Goal: Navigation & Orientation: Understand site structure

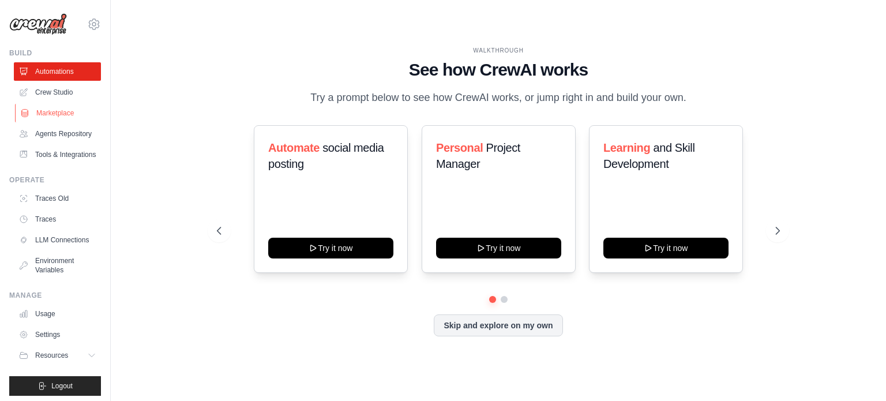
click at [57, 107] on link "Marketplace" at bounding box center [58, 113] width 87 height 18
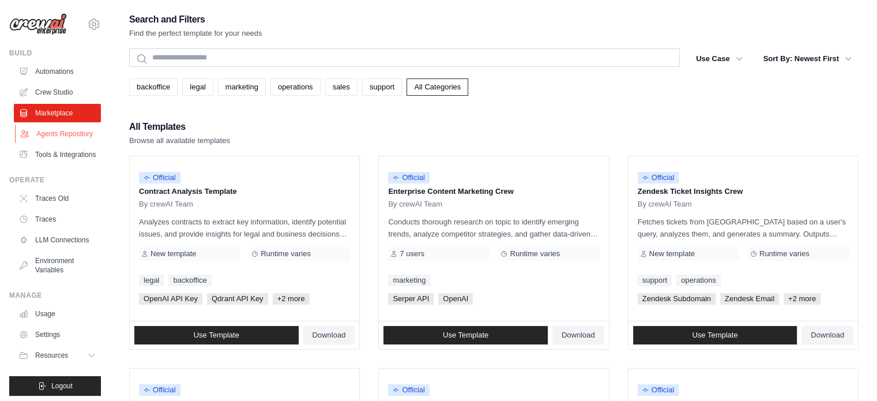
click at [53, 140] on link "Agents Repository" at bounding box center [58, 134] width 87 height 18
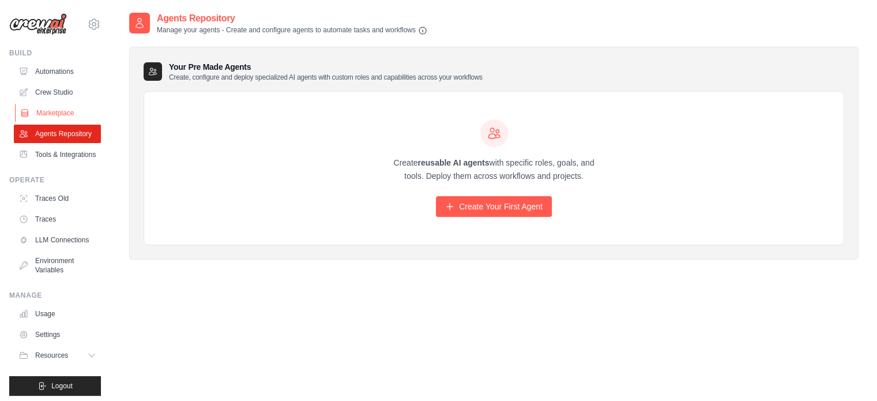
click at [49, 118] on link "Marketplace" at bounding box center [58, 113] width 87 height 18
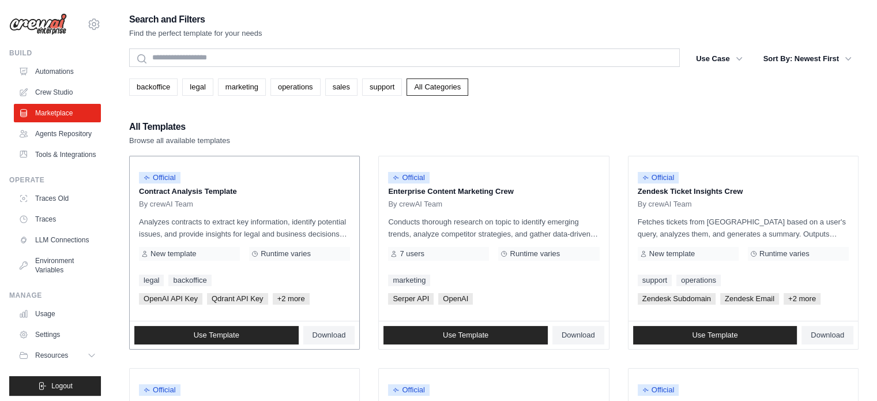
scroll to position [58, 0]
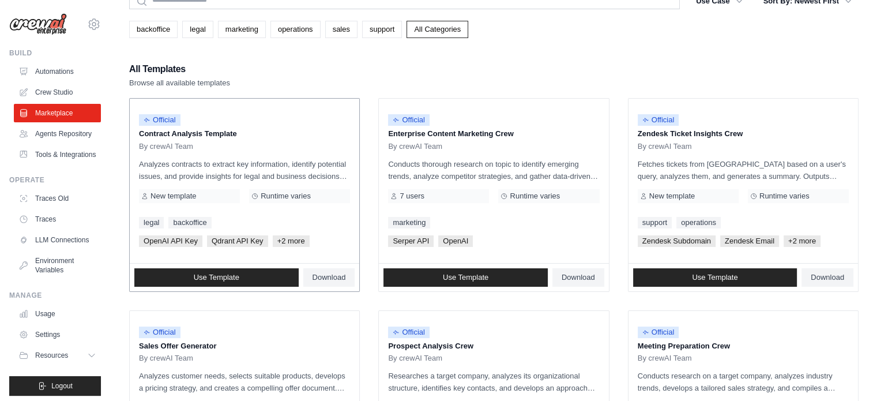
drag, startPoint x: 247, startPoint y: 137, endPoint x: 138, endPoint y: 132, distance: 109.1
click at [138, 132] on div "Official Contract Analysis Template By crewAI Team Analyzes contracts to extrac…" at bounding box center [245, 181] width 230 height 164
click at [214, 174] on p "Analyzes contracts to extract key information, identify potential issues, and p…" at bounding box center [244, 170] width 211 height 24
drag, startPoint x: 141, startPoint y: 175, endPoint x: 346, endPoint y: 175, distance: 205.3
click at [346, 175] on p "Analyzes contracts to extract key information, identify potential issues, and p…" at bounding box center [244, 170] width 211 height 24
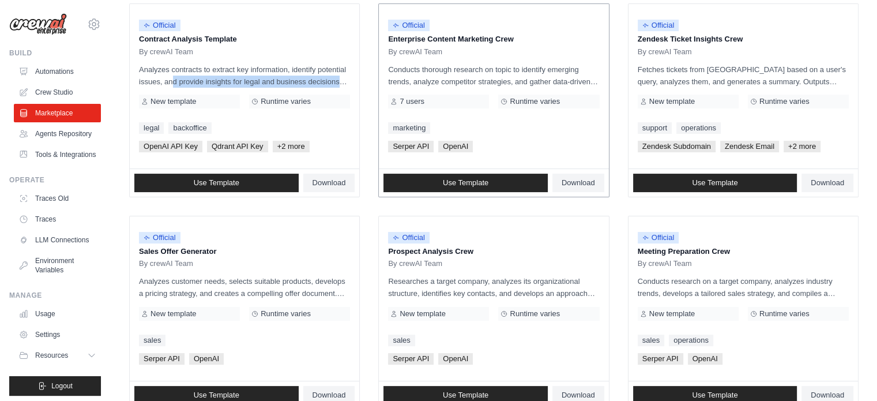
scroll to position [173, 0]
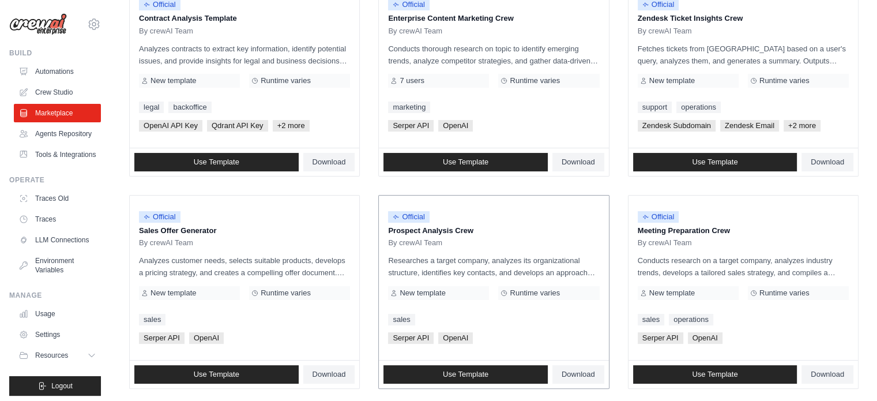
click at [430, 267] on p "Researches a target company, analyzes its organizational structure, identifies …" at bounding box center [493, 266] width 211 height 24
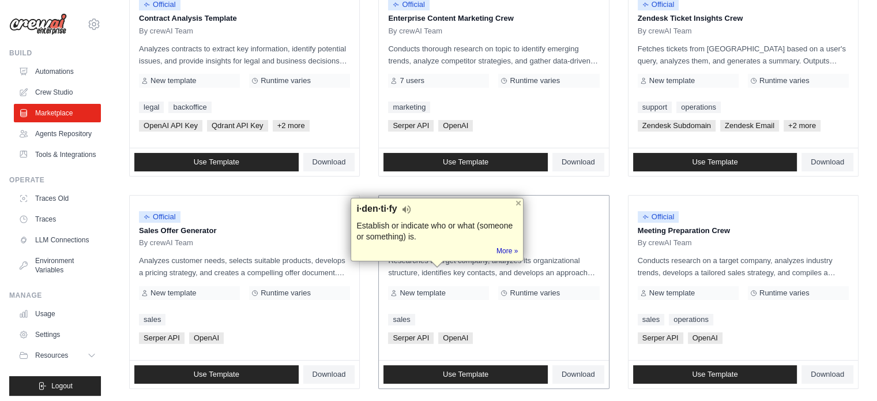
click at [548, 270] on p "Researches a target company, analyzes its organizational structure, identifies …" at bounding box center [493, 266] width 211 height 24
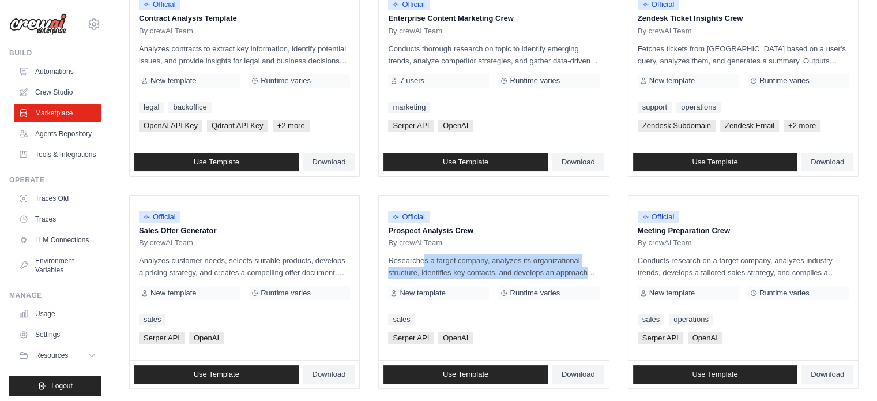
drag, startPoint x: 593, startPoint y: 272, endPoint x: 377, endPoint y: 254, distance: 217.0
click at [377, 254] on ul "Official Contract Analysis Template By crewAI Team Analyzes contracts to extrac…" at bounding box center [494, 398] width 730 height 830
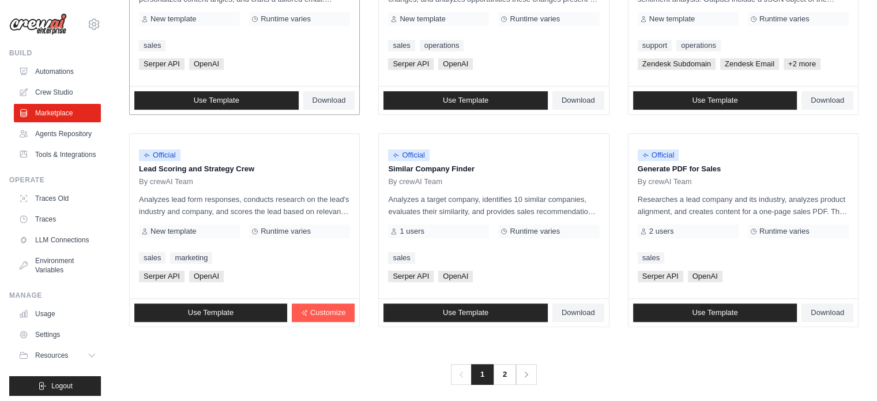
scroll to position [666, 0]
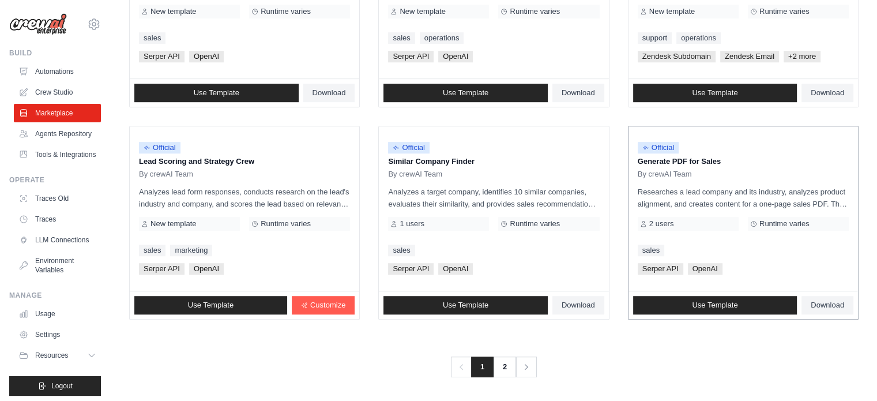
click at [682, 224] on div "2 users" at bounding box center [688, 224] width 101 height 14
drag, startPoint x: 651, startPoint y: 189, endPoint x: 833, endPoint y: 195, distance: 182.4
click at [833, 195] on p "Researches a lead company and its industry, analyzes product alignment, and cre…" at bounding box center [743, 198] width 211 height 24
drag, startPoint x: 833, startPoint y: 195, endPoint x: 803, endPoint y: 193, distance: 30.0
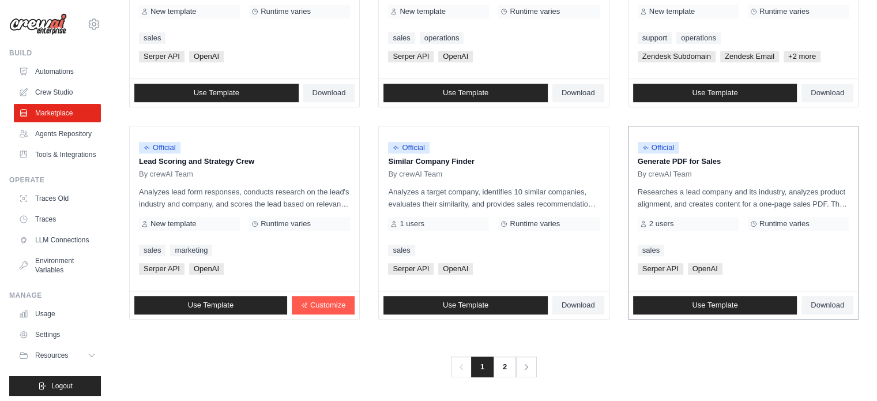
click at [750, 198] on p "Researches a lead company and its industry, analyzes product alignment, and cre…" at bounding box center [743, 198] width 211 height 24
click at [720, 160] on p "Generate PDF for Sales" at bounding box center [743, 162] width 211 height 12
click at [503, 367] on link "2" at bounding box center [505, 366] width 23 height 21
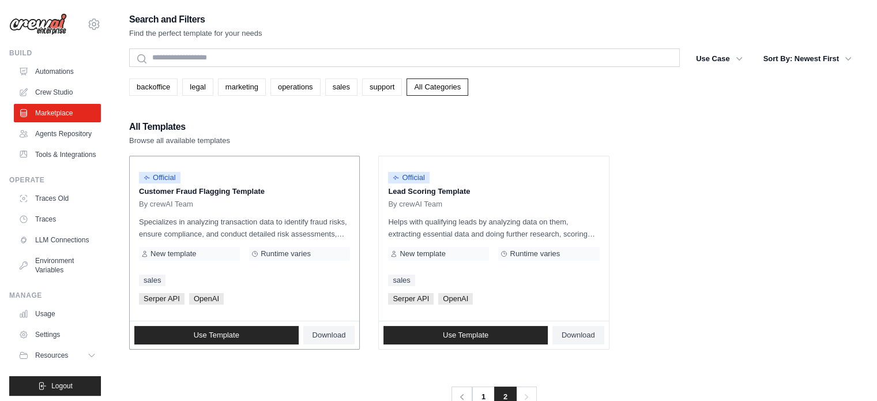
drag, startPoint x: 265, startPoint y: 191, endPoint x: 137, endPoint y: 190, distance: 128.6
click at [137, 190] on div "Official Customer Fraud Flagging Template By crewAI Team Specializes in analyzi…" at bounding box center [245, 238] width 230 height 164
click at [547, 202] on div "By crewAI Team" at bounding box center [493, 204] width 211 height 9
drag, startPoint x: 472, startPoint y: 191, endPoint x: 387, endPoint y: 191, distance: 84.8
click at [387, 191] on div "Official Lead Scoring Template By crewAI Team Helps with qualifying leads by an…" at bounding box center [494, 238] width 230 height 164
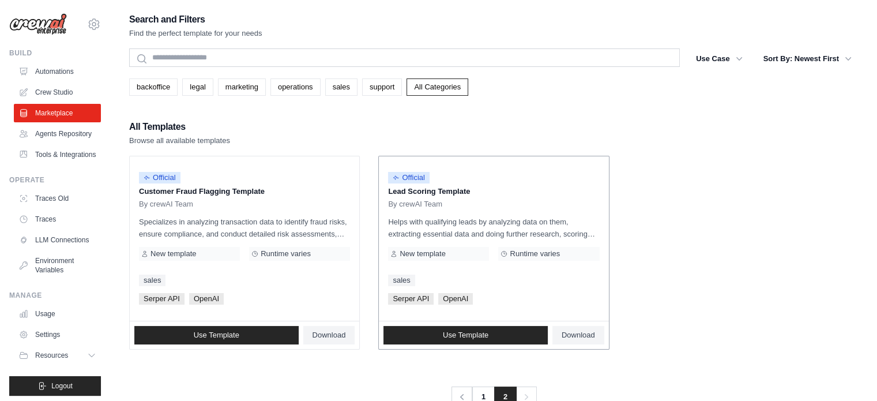
click at [574, 197] on div "Official Lead Scoring Template By crewAI Team" at bounding box center [493, 187] width 211 height 43
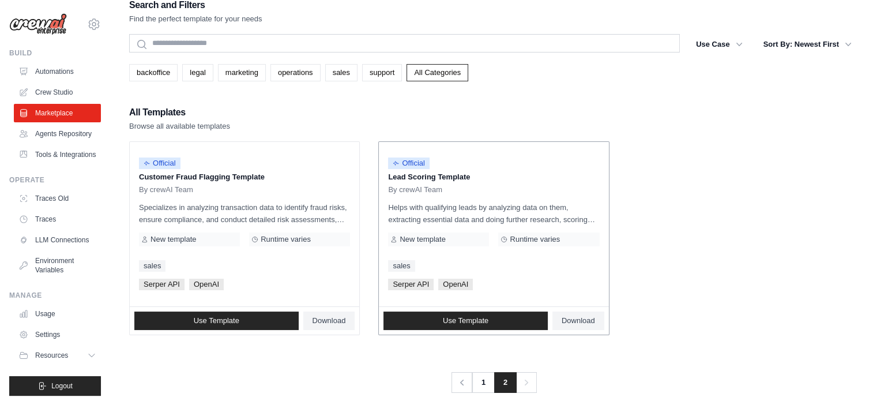
scroll to position [23, 0]
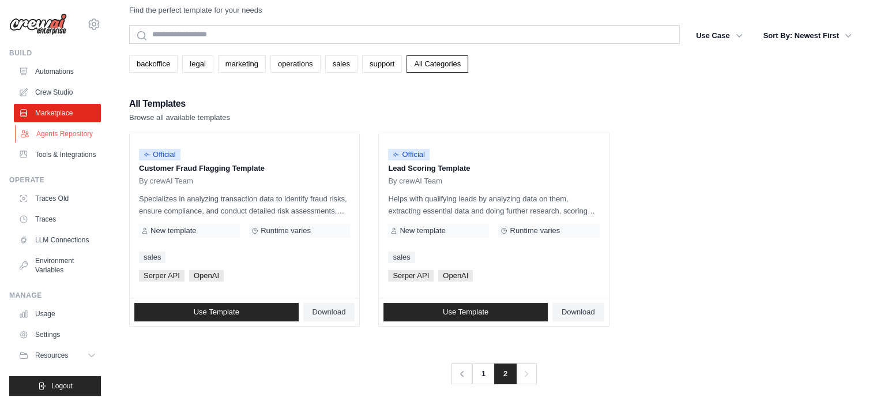
click at [59, 138] on link "Agents Repository" at bounding box center [58, 134] width 87 height 18
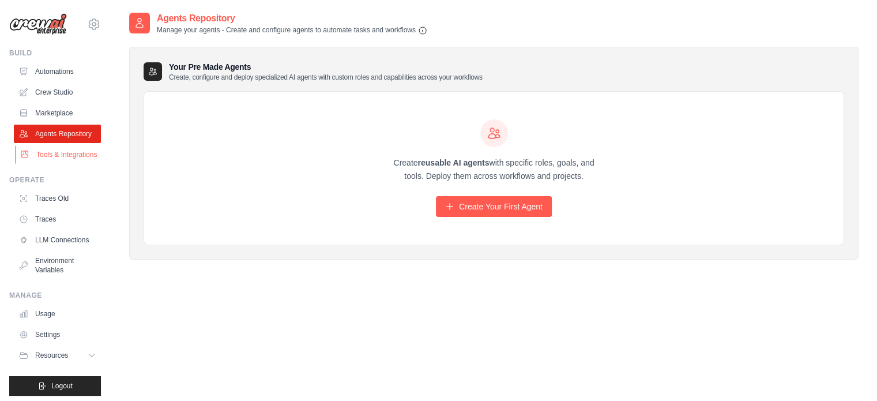
click at [66, 164] on link "Tools & Integrations" at bounding box center [58, 154] width 87 height 18
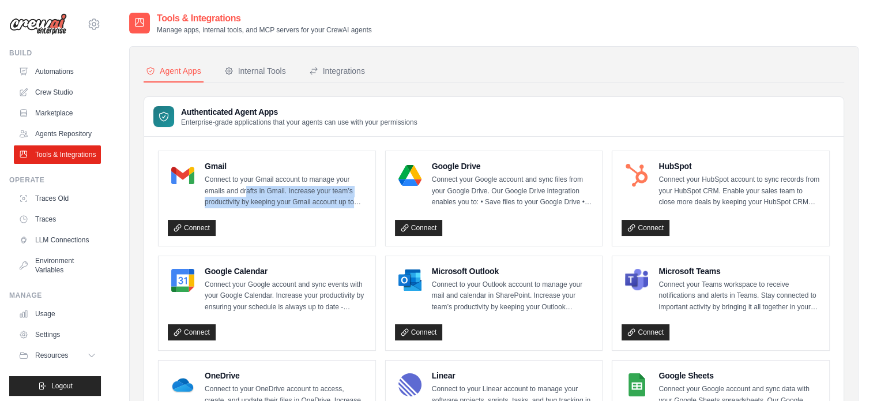
drag, startPoint x: 245, startPoint y: 190, endPoint x: 340, endPoint y: 208, distance: 96.8
click at [340, 208] on div "Gmail Connect to your Gmail account to manage your emails and drafts in Gmail. …" at bounding box center [267, 198] width 198 height 76
click at [273, 223] on div "Connect" at bounding box center [267, 225] width 198 height 21
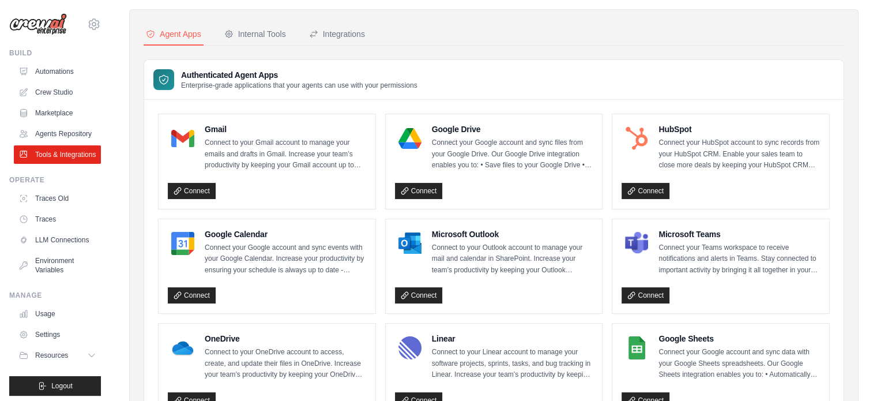
scroll to position [58, 0]
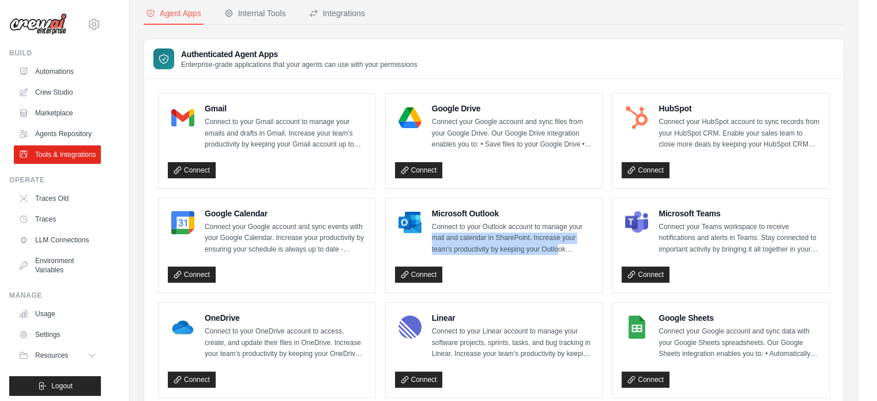
drag, startPoint x: 431, startPoint y: 237, endPoint x: 557, endPoint y: 243, distance: 125.3
click at [557, 243] on p "Connect to your Outlook account to manage your mail and calendar in SharePoint.…" at bounding box center [512, 238] width 161 height 34
click at [494, 270] on div "Connect" at bounding box center [494, 272] width 198 height 21
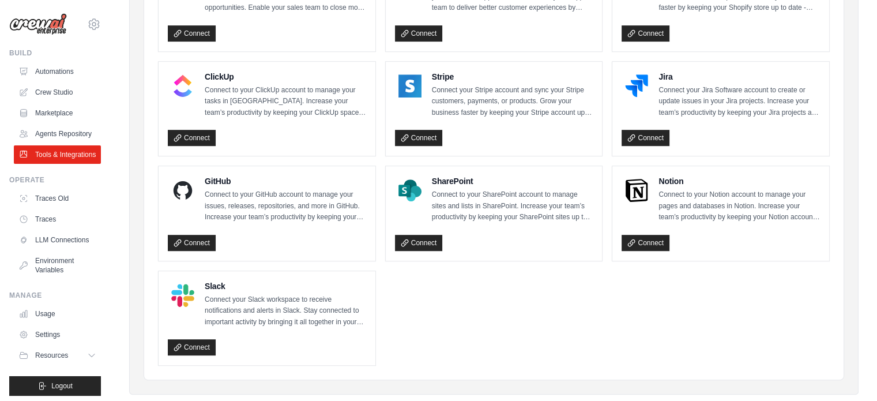
scroll to position [633, 0]
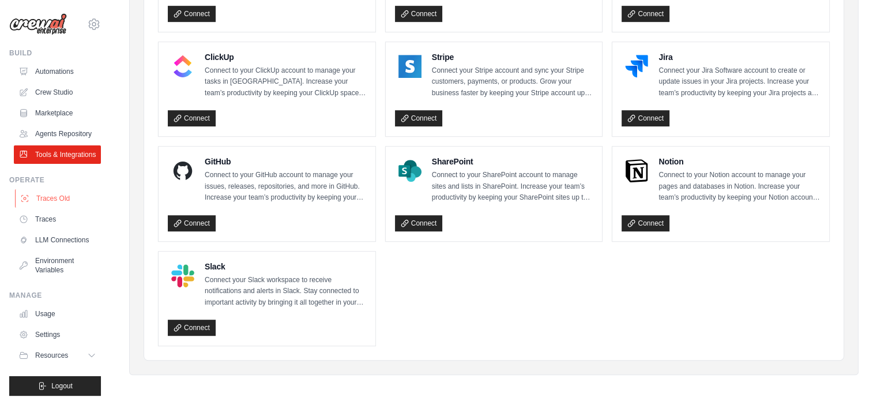
click at [69, 208] on link "Traces Old" at bounding box center [58, 198] width 87 height 18
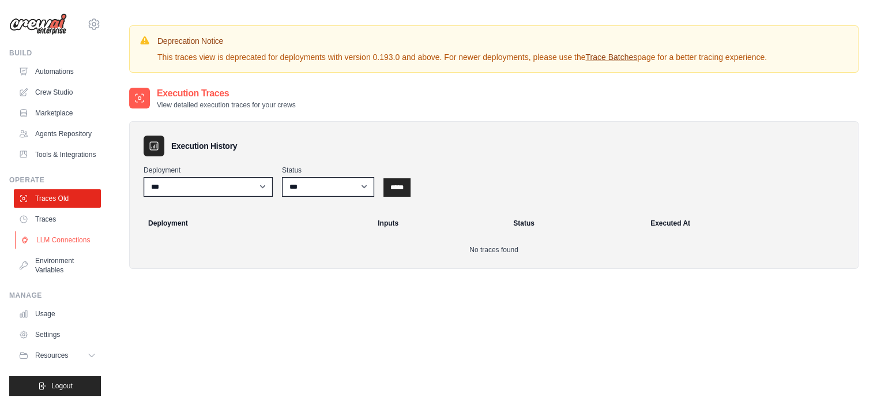
click at [55, 249] on link "LLM Connections" at bounding box center [58, 240] width 87 height 18
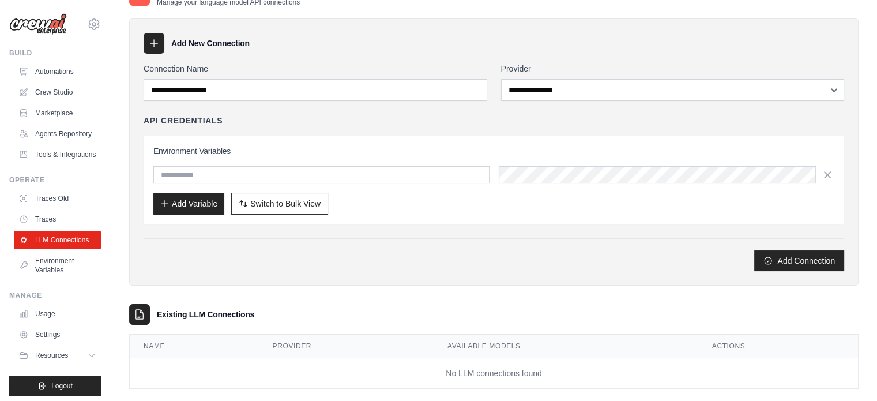
scroll to position [44, 0]
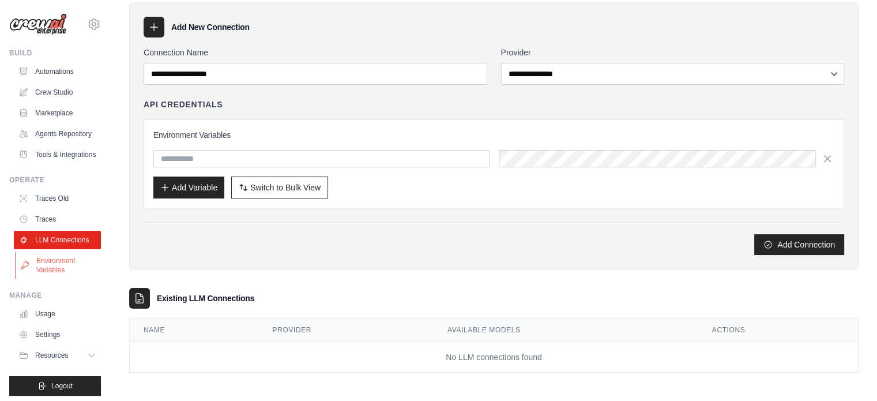
click at [73, 279] on link "Environment Variables" at bounding box center [58, 265] width 87 height 28
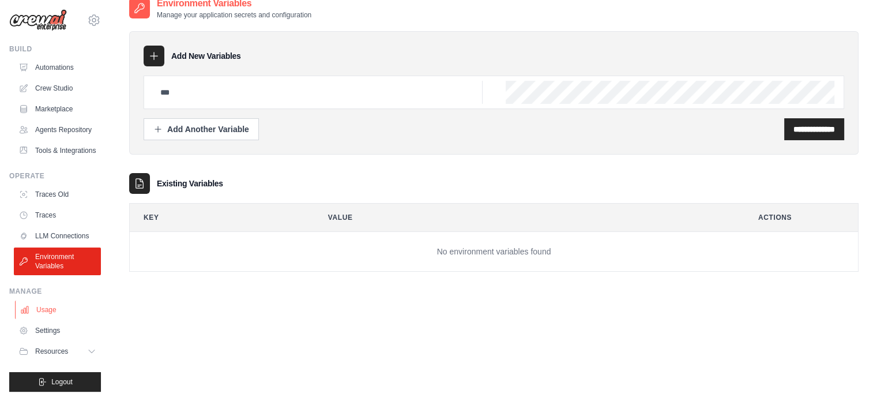
scroll to position [23, 0]
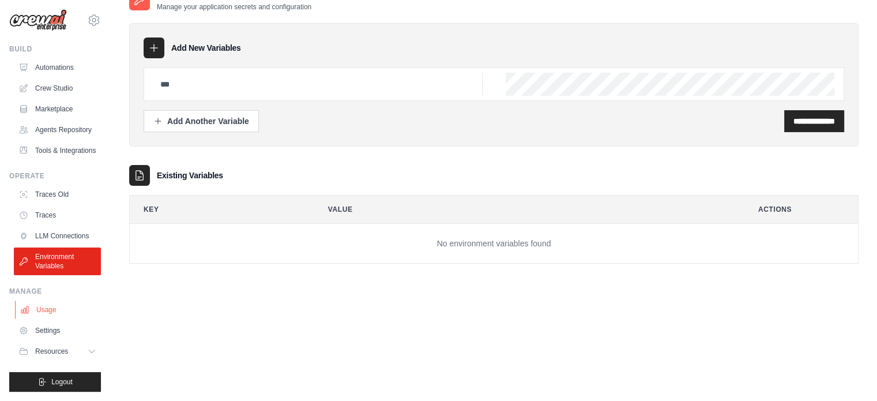
click at [43, 309] on link "Usage" at bounding box center [58, 309] width 87 height 18
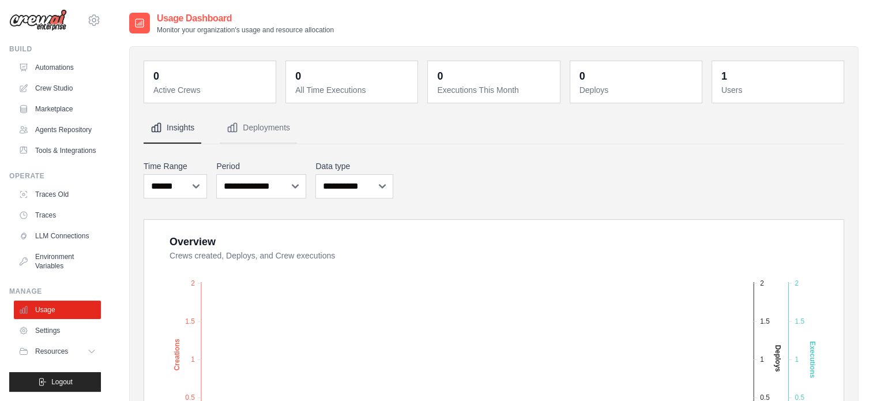
scroll to position [31, 0]
click at [37, 339] on link "Settings" at bounding box center [58, 330] width 87 height 18
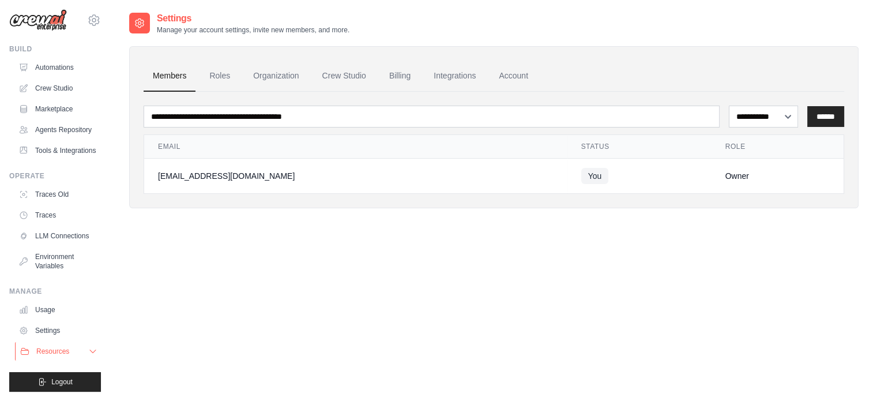
scroll to position [31, 0]
click at [60, 354] on span "Resources" at bounding box center [52, 351] width 33 height 9
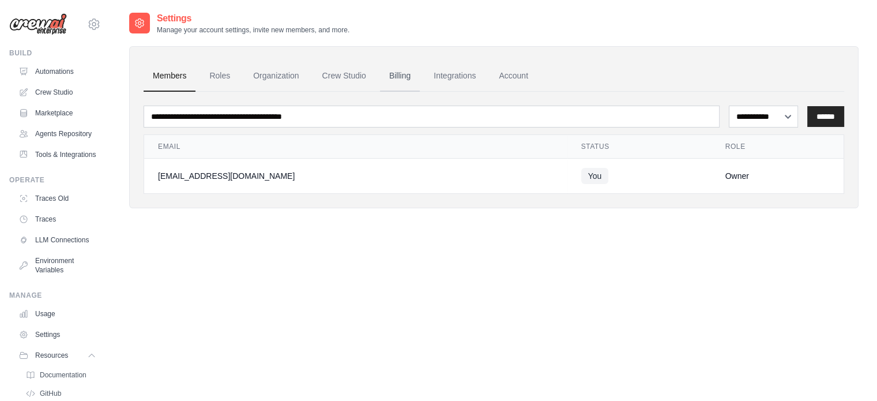
click at [399, 78] on link "Billing" at bounding box center [400, 76] width 40 height 31
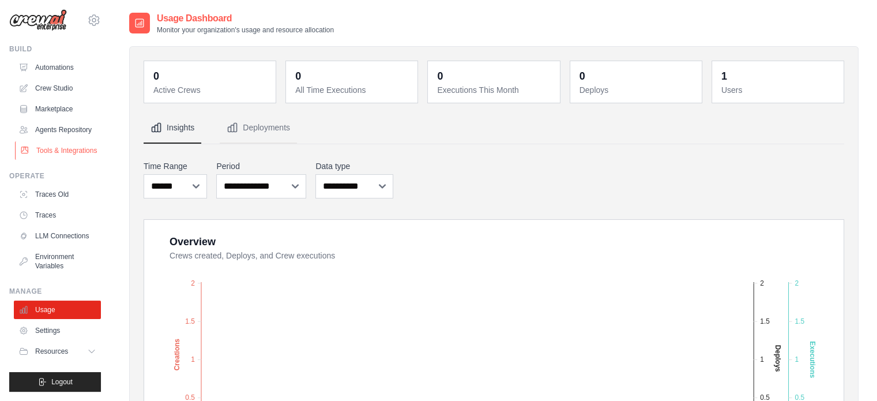
click at [43, 141] on link "Tools & Integrations" at bounding box center [58, 150] width 87 height 18
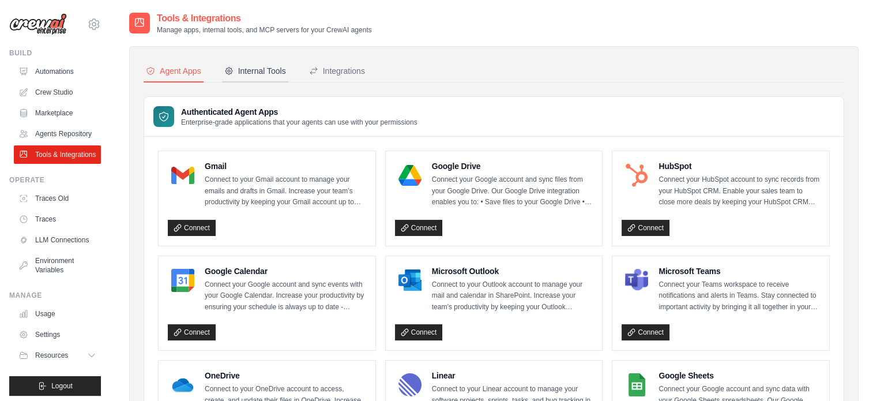
click at [262, 67] on div "Internal Tools" at bounding box center [255, 71] width 62 height 12
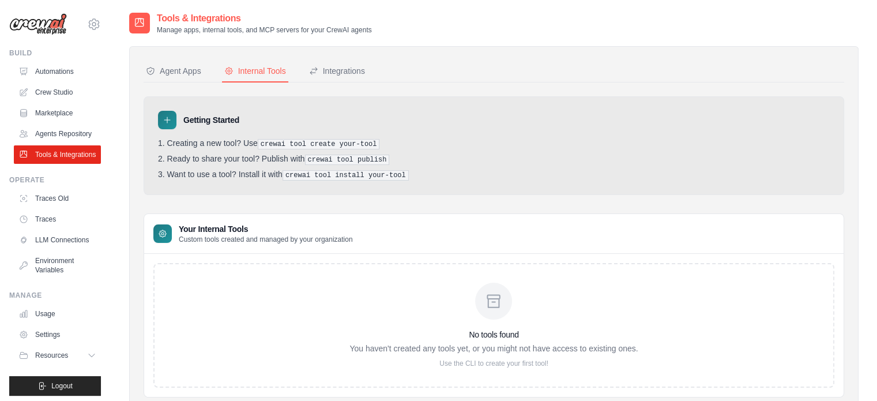
drag, startPoint x: 368, startPoint y: 145, endPoint x: 258, endPoint y: 146, distance: 109.6
click at [258, 146] on li "Creating a new tool? Use crewai tool create your-tool" at bounding box center [494, 143] width 672 height 11
click at [439, 139] on li "Creating a new tool? Use crewai tool create your-tool" at bounding box center [494, 143] width 672 height 11
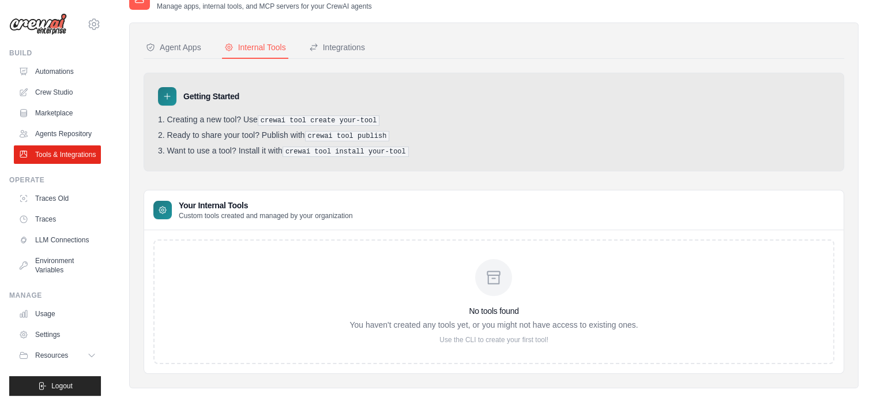
scroll to position [37, 0]
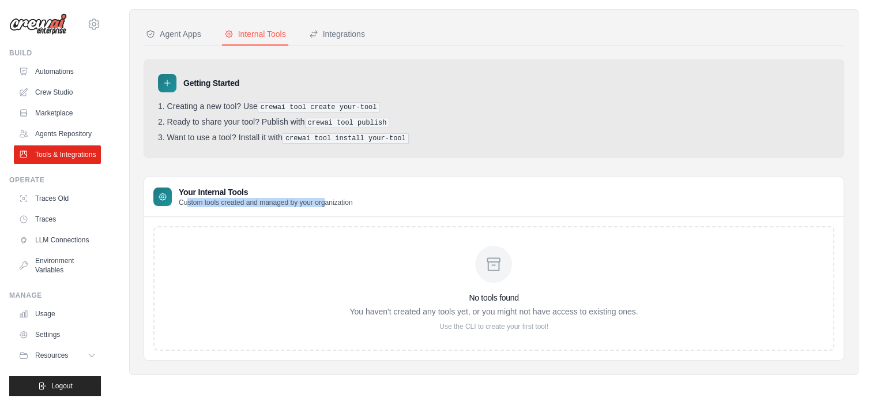
drag, startPoint x: 186, startPoint y: 201, endPoint x: 326, endPoint y: 205, distance: 140.8
click at [326, 205] on div "Your Internal Tools Custom tools created and managed by your organization" at bounding box center [494, 197] width 700 height 40
click at [402, 122] on li "Ready to share your tool? Publish with crewai tool publish" at bounding box center [494, 122] width 672 height 11
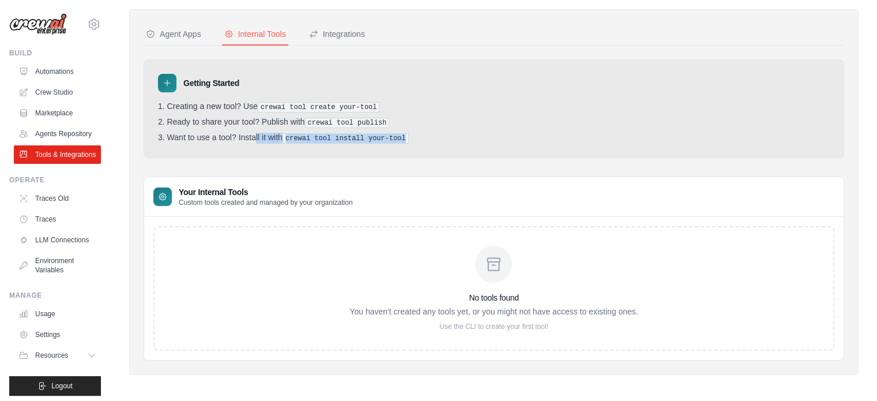
drag, startPoint x: 398, startPoint y: 135, endPoint x: 226, endPoint y: 138, distance: 172.5
click at [226, 138] on li "Want to use a tool? Install it with crewai tool install your-tool" at bounding box center [494, 138] width 672 height 11
click at [339, 32] on div "Integrations" at bounding box center [337, 34] width 56 height 12
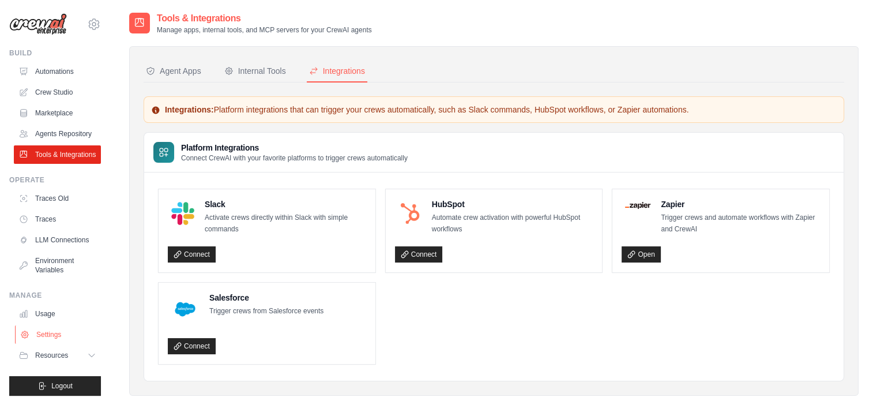
click at [46, 344] on link "Settings" at bounding box center [58, 334] width 87 height 18
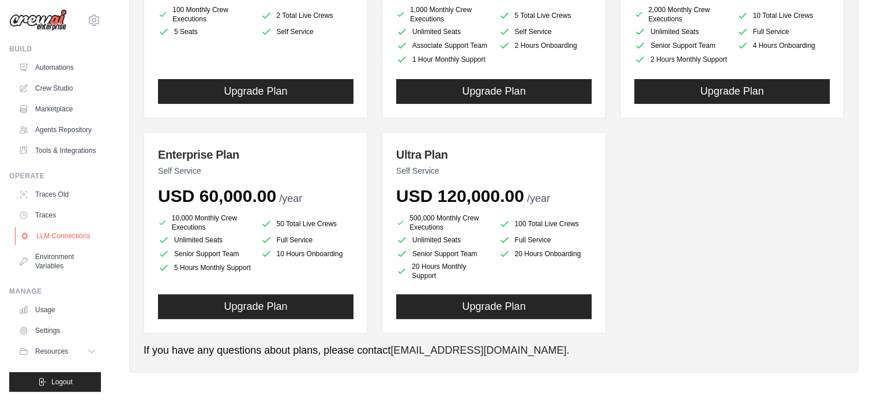
scroll to position [31, 0]
